Goal: Information Seeking & Learning: Learn about a topic

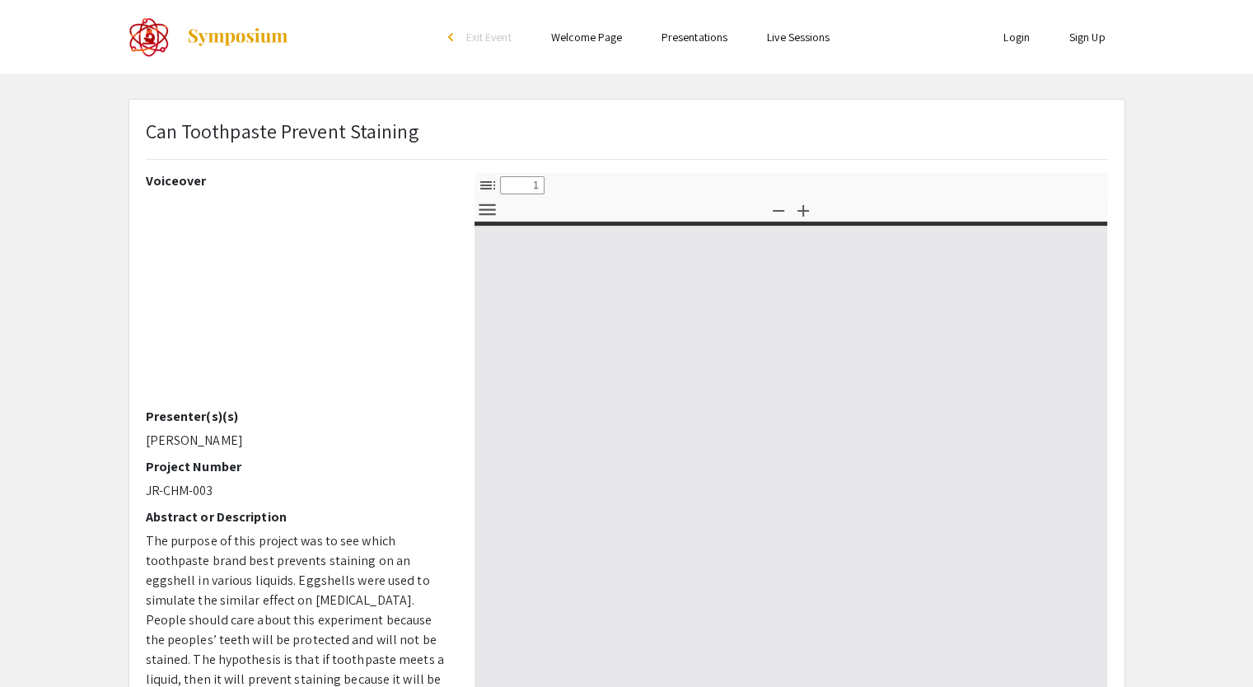
select select "custom"
type input "0"
select select "custom"
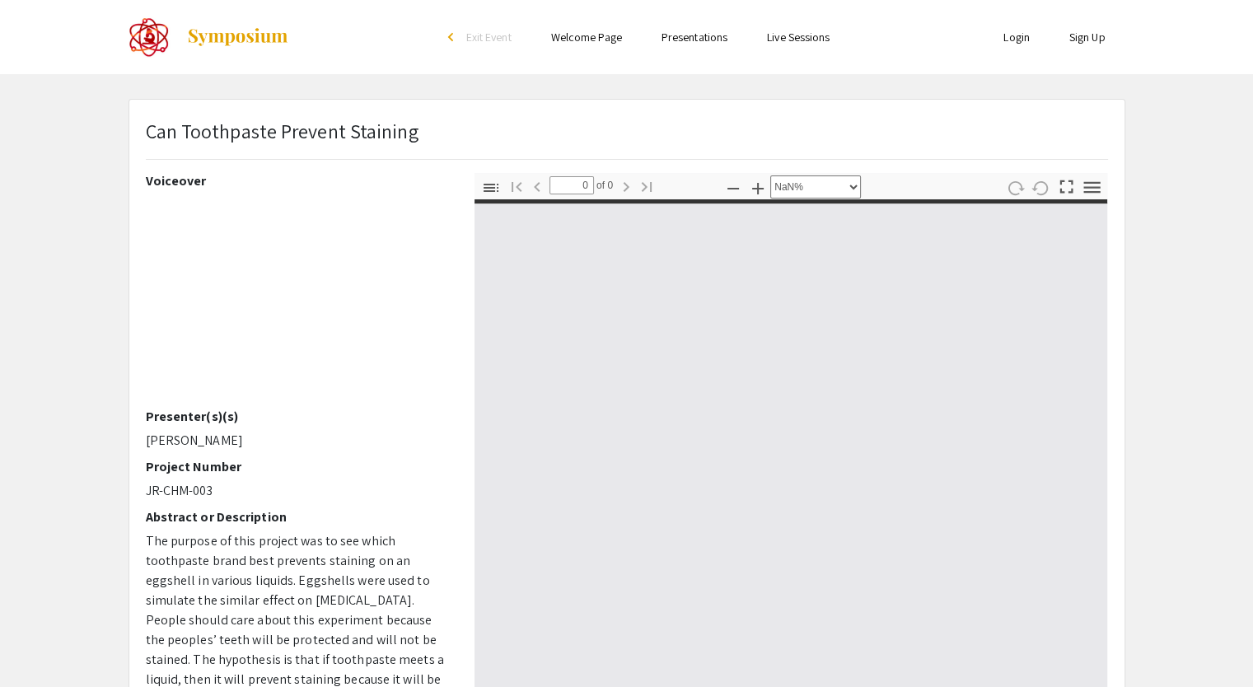
type input "1"
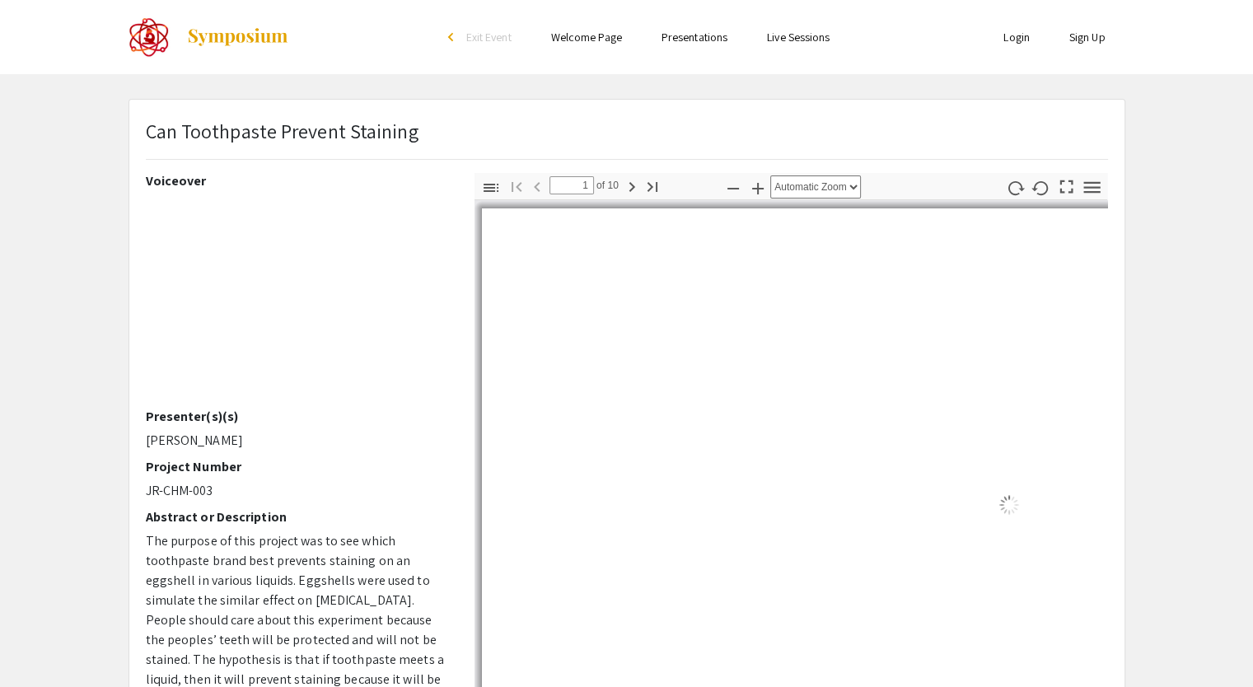
select select "auto"
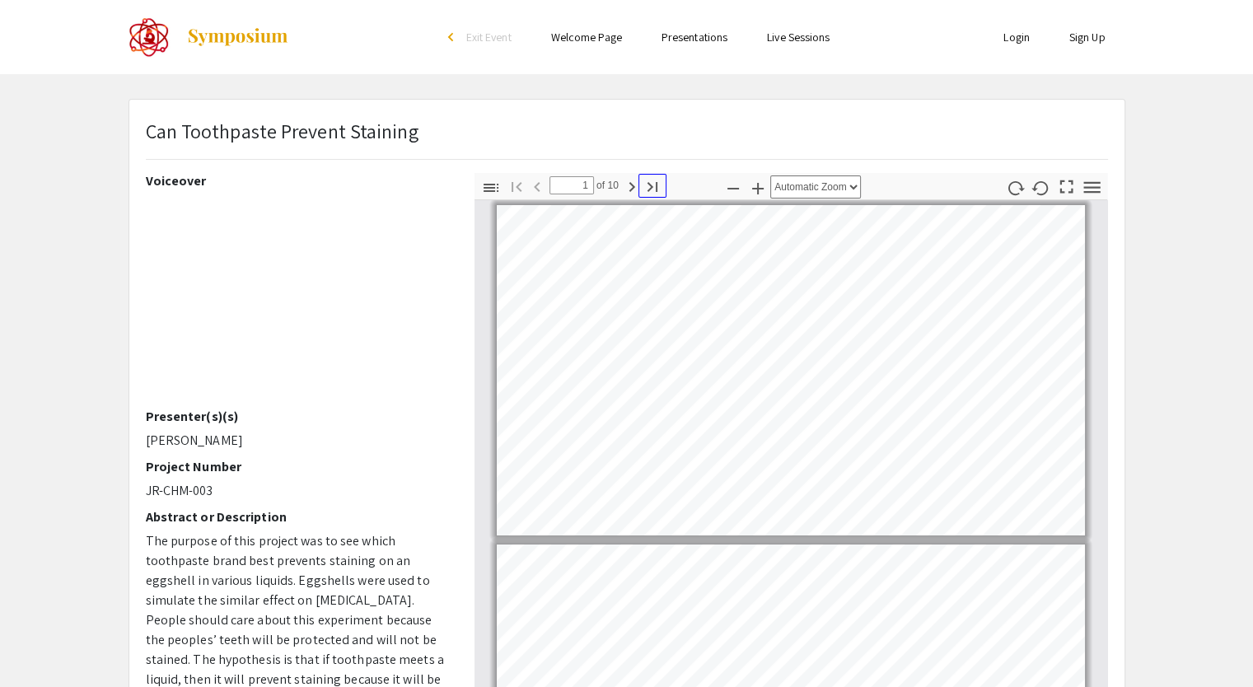
drag, startPoint x: 1103, startPoint y: 301, endPoint x: 640, endPoint y: 191, distance: 475.1
click at [643, 191] on icon "button" at bounding box center [653, 187] width 20 height 20
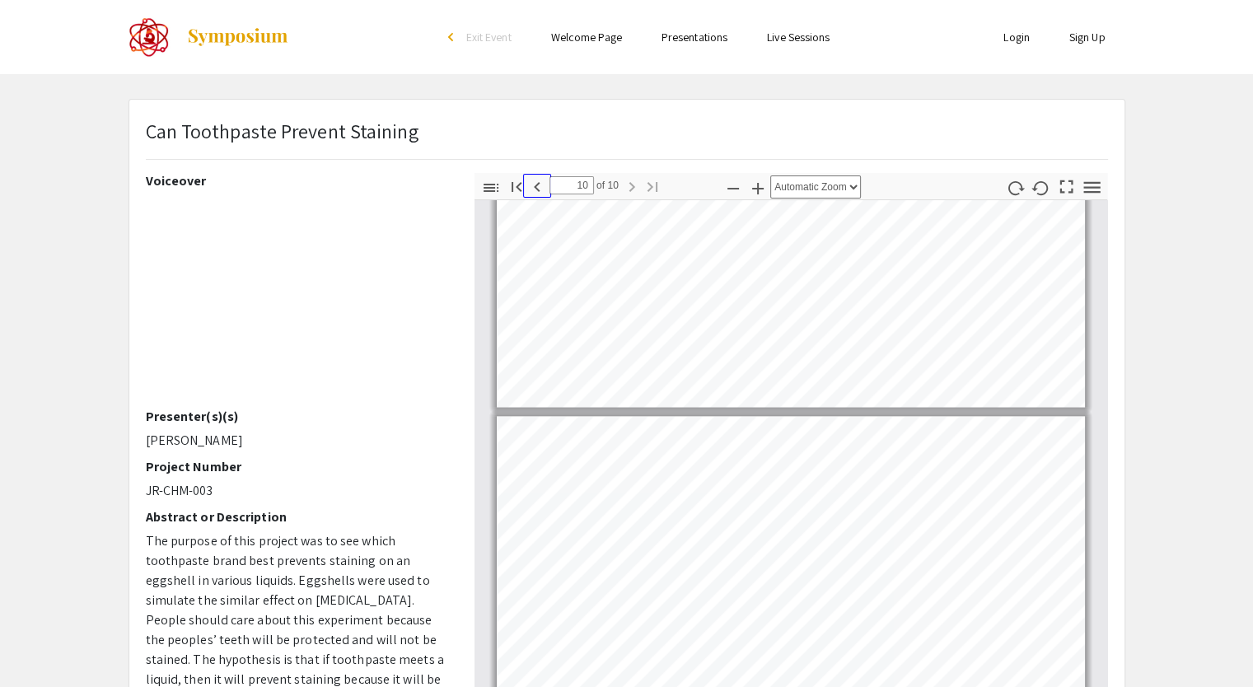
click at [537, 188] on icon "button" at bounding box center [537, 187] width 6 height 10
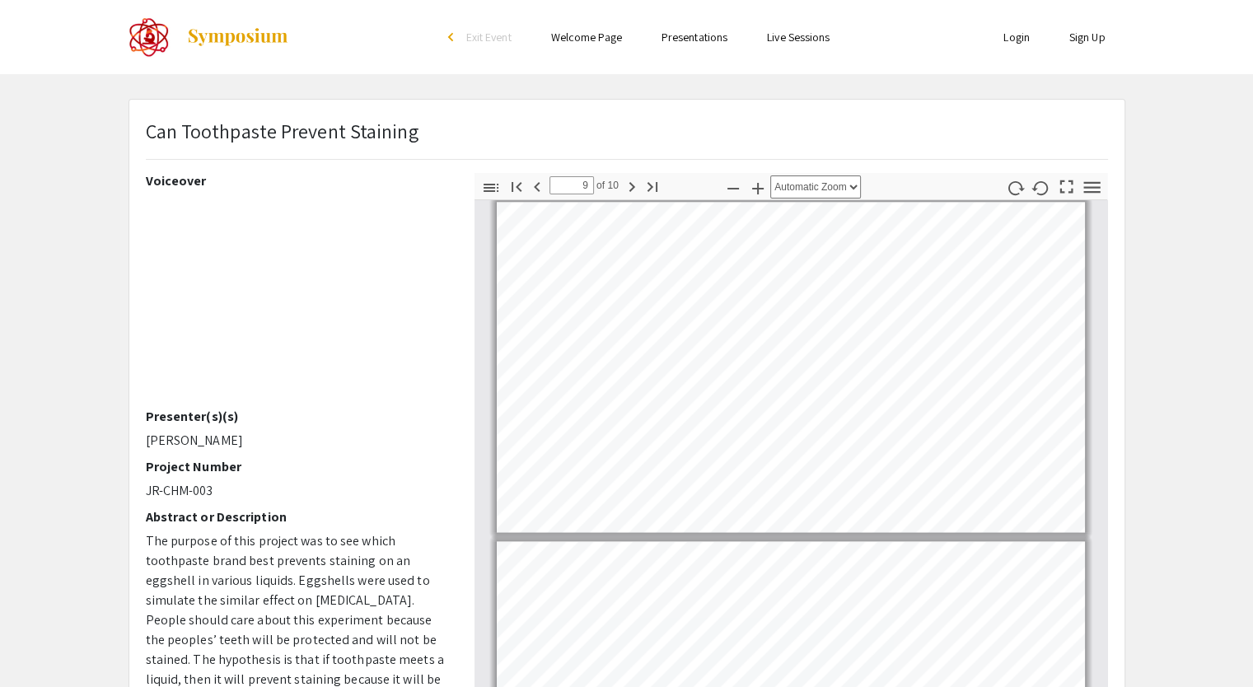
scroll to position [2746, 0]
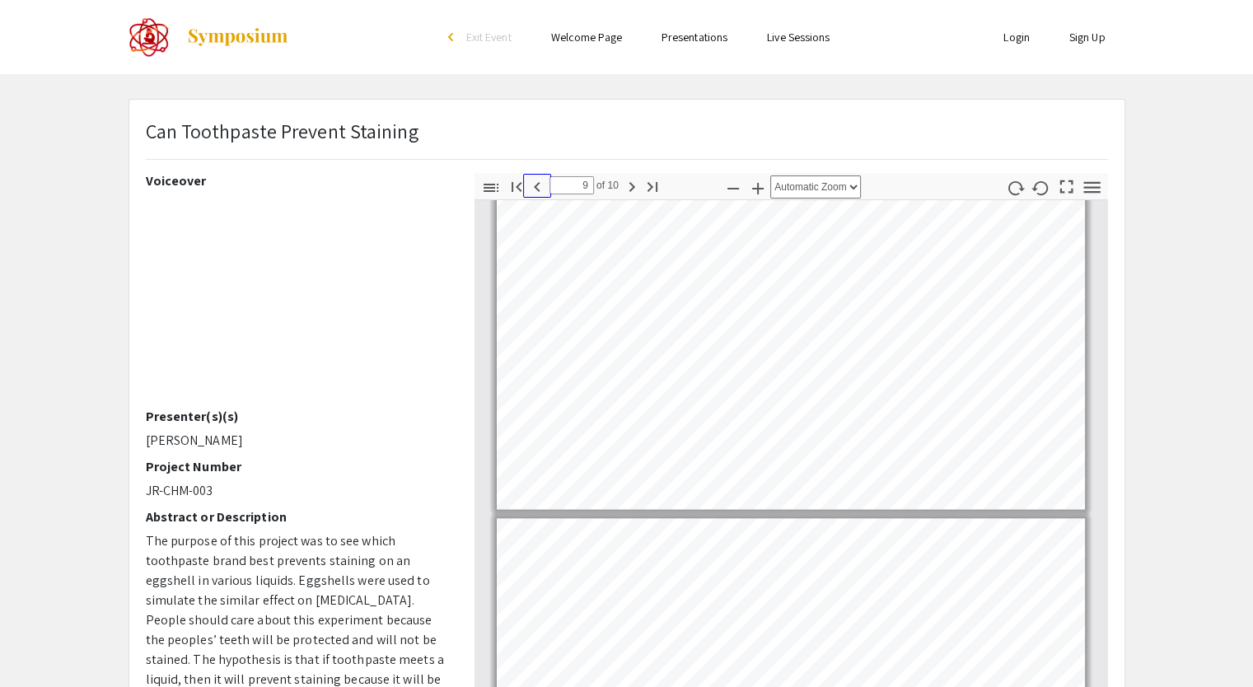
click at [532, 183] on icon "button" at bounding box center [537, 187] width 20 height 20
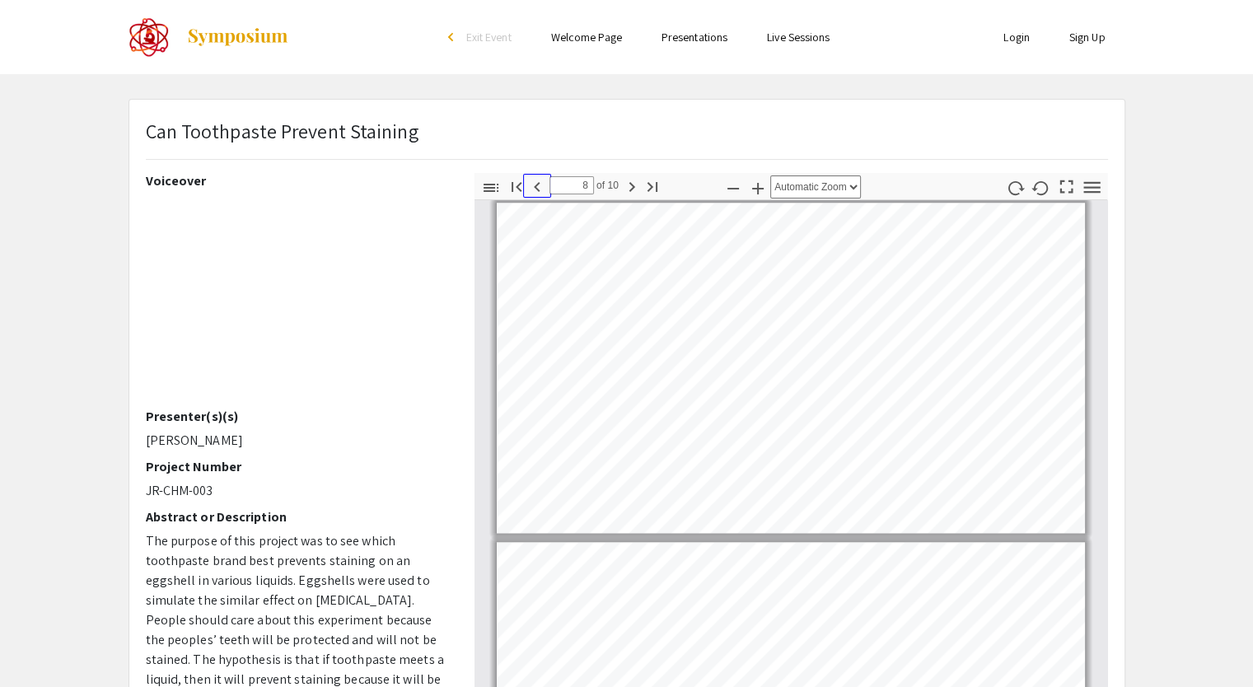
click at [532, 183] on icon "button" at bounding box center [537, 187] width 20 height 20
click at [532, 179] on icon "button" at bounding box center [537, 187] width 20 height 20
click at [531, 179] on icon "button" at bounding box center [537, 187] width 20 height 20
click at [531, 178] on icon "button" at bounding box center [537, 187] width 20 height 20
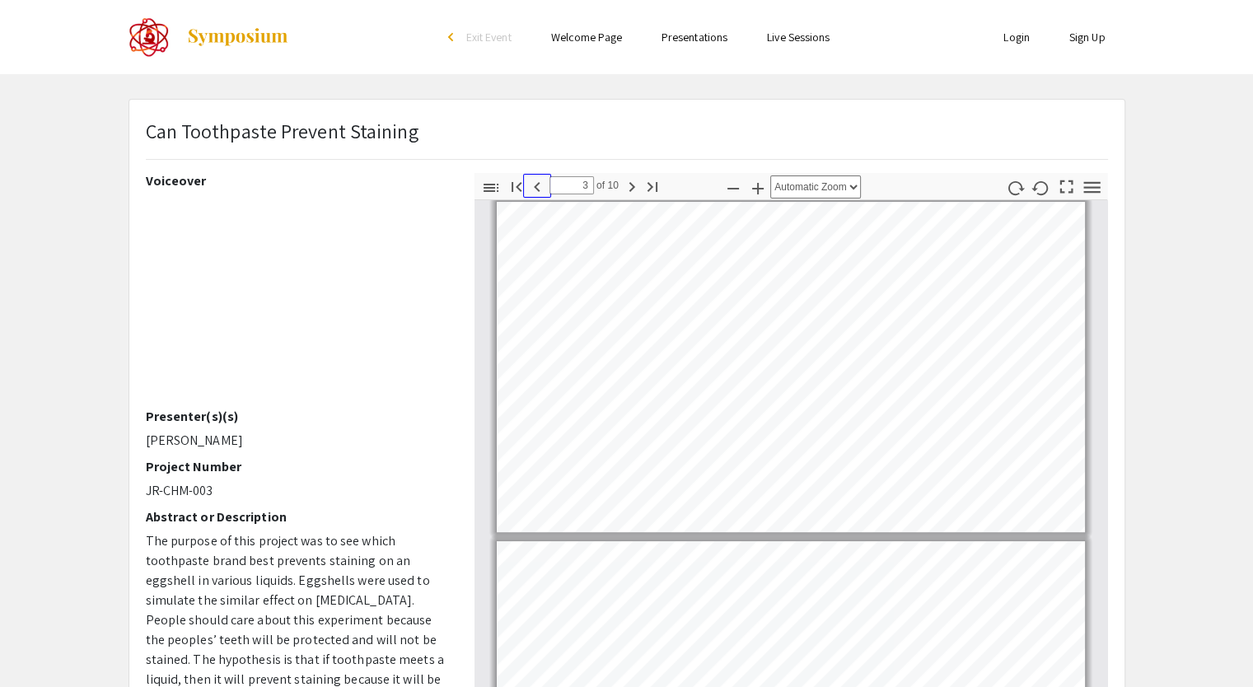
click at [531, 178] on icon "button" at bounding box center [537, 187] width 20 height 20
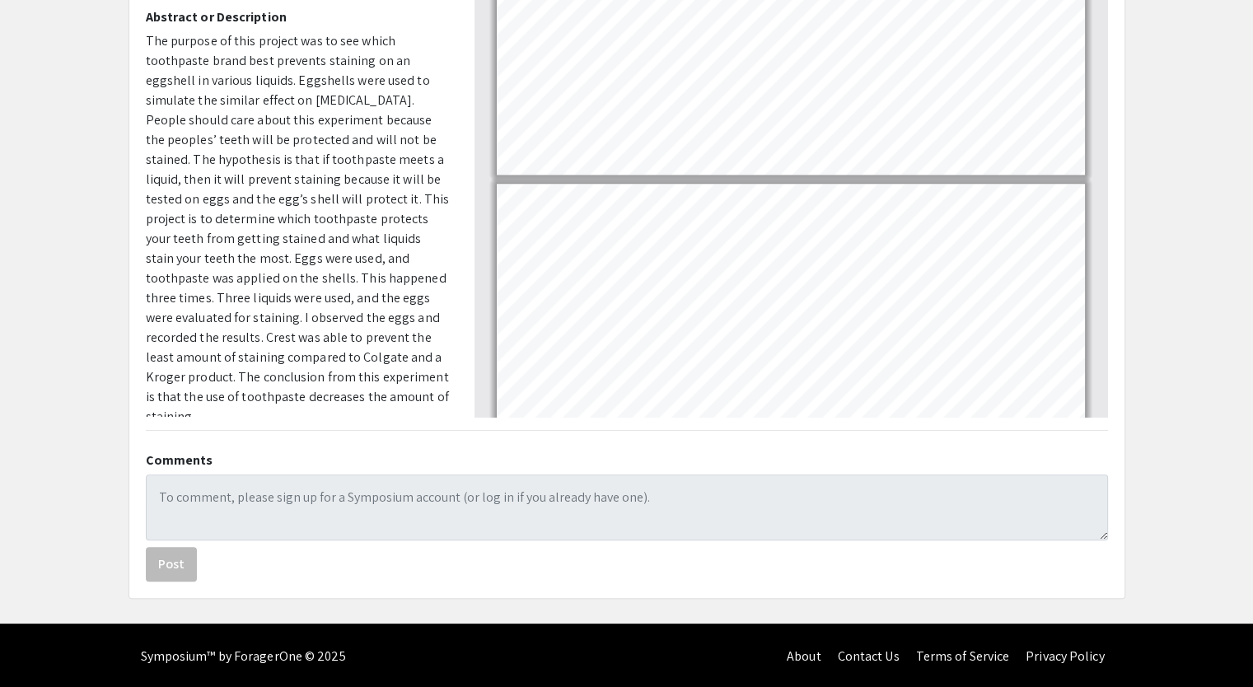
scroll to position [334, 0]
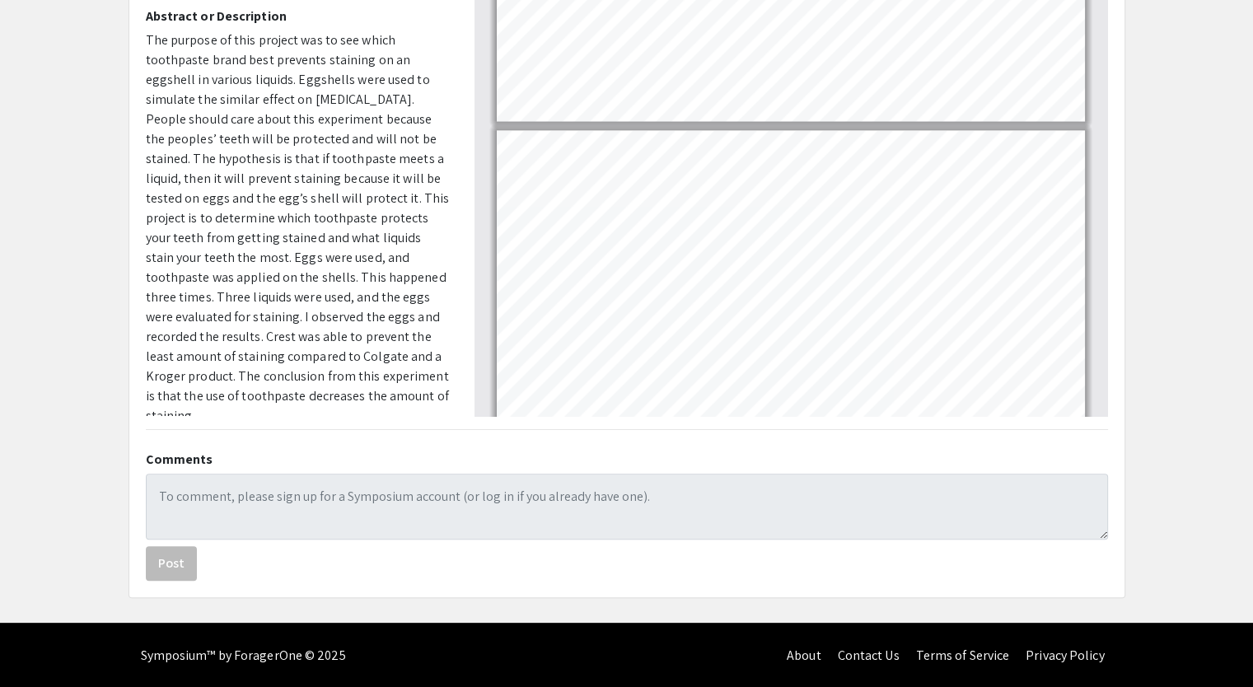
type input "10"
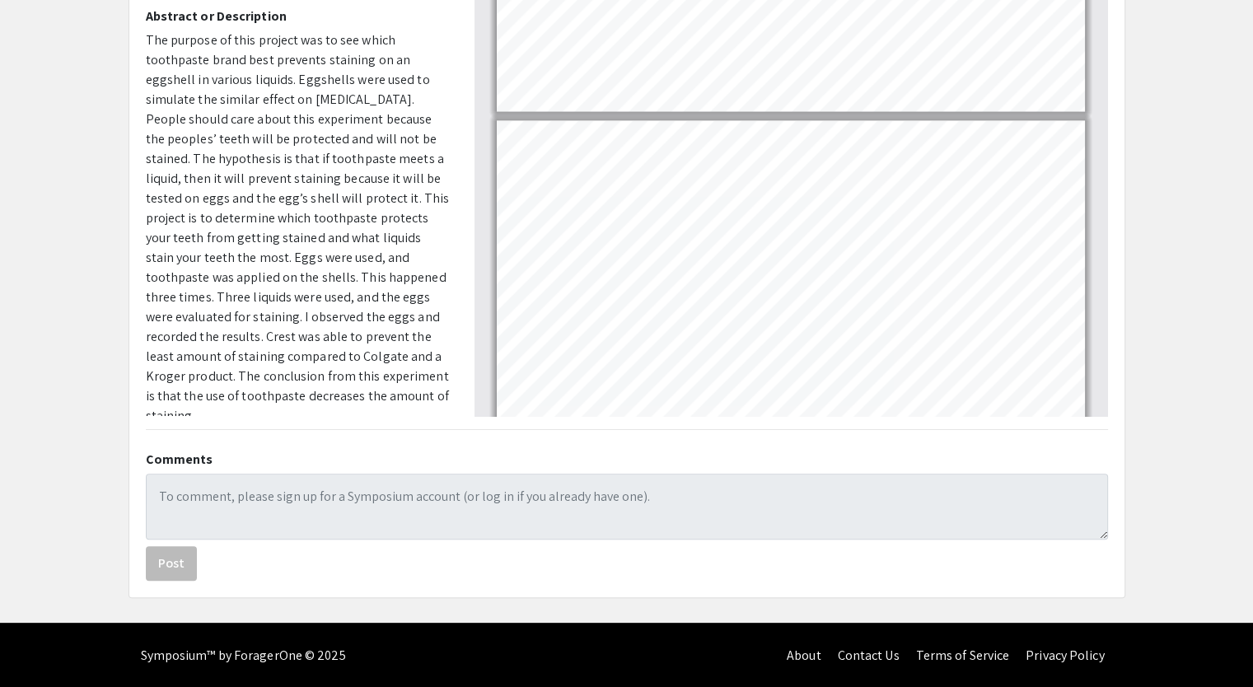
scroll to position [2848, 0]
